Goal: Find specific page/section: Find specific page/section

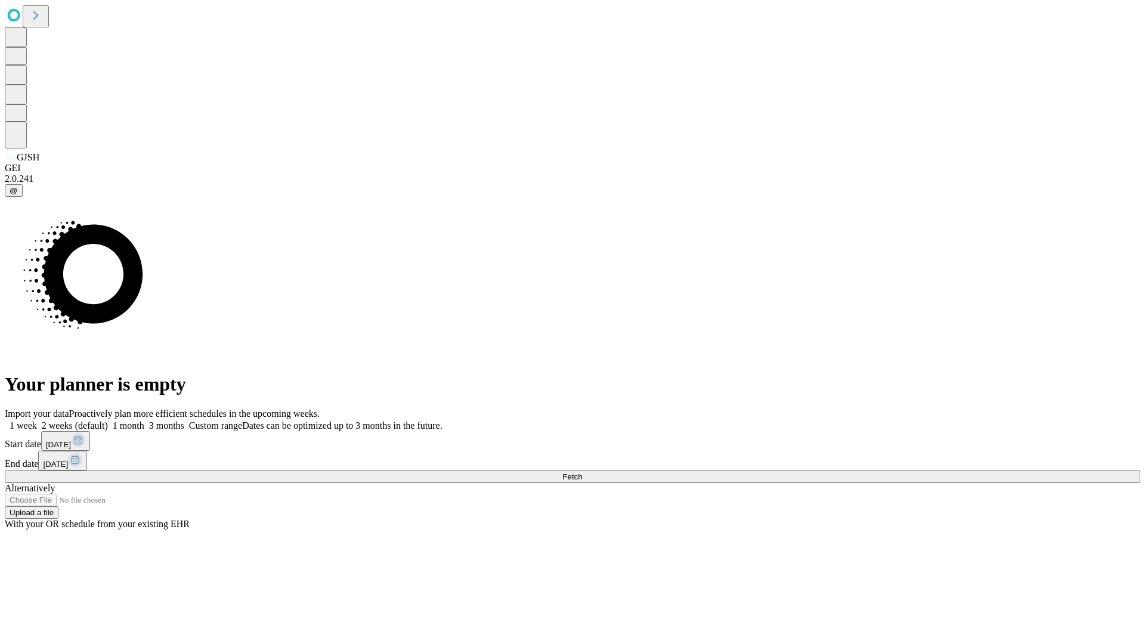
click at [582, 472] on span "Fetch" at bounding box center [572, 476] width 20 height 9
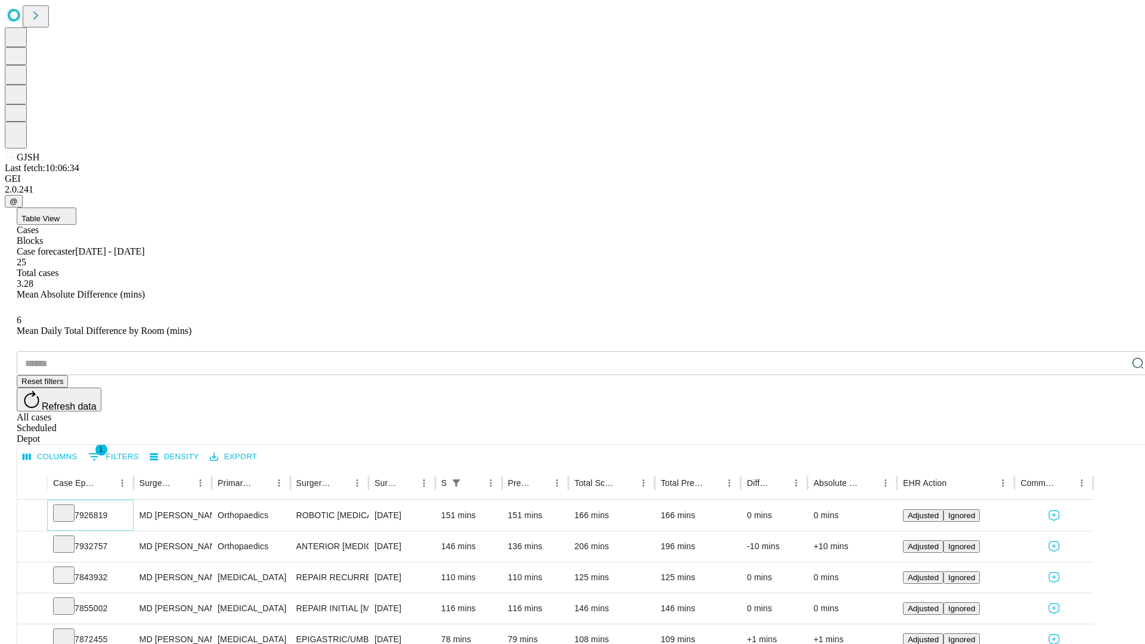
click at [70, 506] on icon at bounding box center [64, 512] width 12 height 12
